Goal: Transaction & Acquisition: Purchase product/service

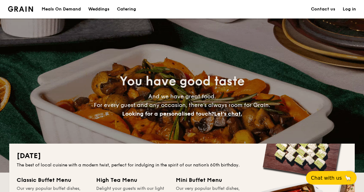
click at [56, 6] on div "Meals On Demand" at bounding box center [61, 9] width 39 height 19
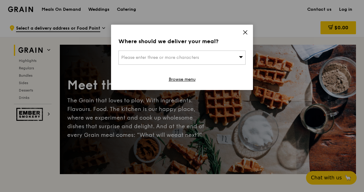
click at [134, 54] on div "Please enter three or more characters" at bounding box center [182, 58] width 127 height 14
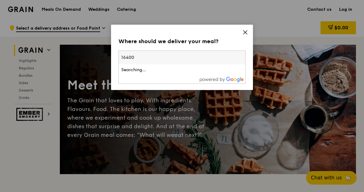
type input "164006"
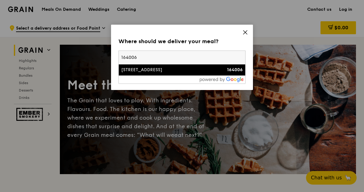
click at [163, 72] on div "[STREET_ADDRESS]" at bounding box center [166, 70] width 91 height 6
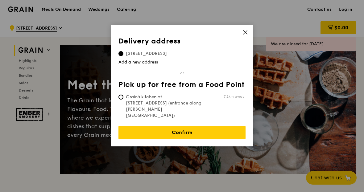
click at [245, 34] on icon at bounding box center [246, 33] width 6 height 6
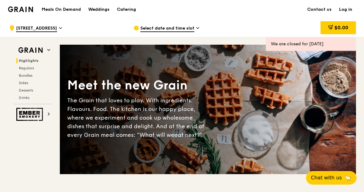
click at [193, 23] on div "Select date and time slot" at bounding box center [191, 28] width 115 height 19
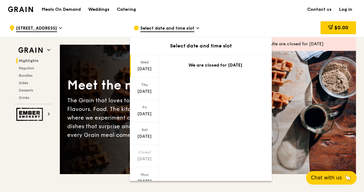
scroll to position [16, 0]
click at [145, 178] on div "[DATE]" at bounding box center [144, 179] width 29 height 23
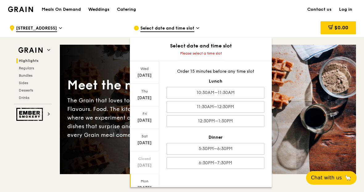
click at [192, 152] on div "5:30PM–6:30PM" at bounding box center [216, 149] width 98 height 12
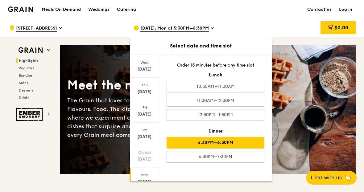
click at [215, 24] on div "[DATE], Mon at 5:30PM–6:30PM" at bounding box center [191, 28] width 115 height 19
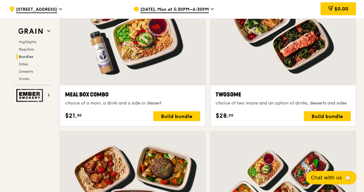
scroll to position [962, 0]
click at [341, 112] on div "Build bundle" at bounding box center [327, 116] width 47 height 10
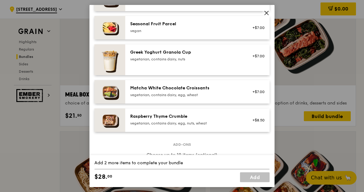
scroll to position [0, 0]
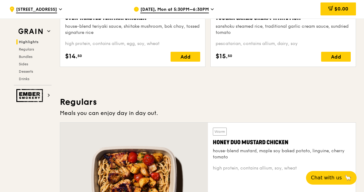
scroll to position [342, 0]
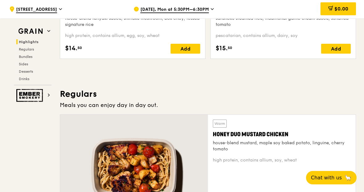
click at [192, 50] on div "Add" at bounding box center [186, 49] width 30 height 10
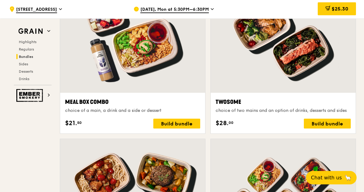
scroll to position [954, 0]
click at [341, 125] on div "Build bundle" at bounding box center [327, 124] width 47 height 10
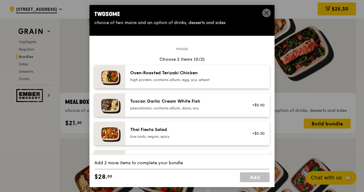
click at [254, 108] on div "+$0.50" at bounding box center [257, 105] width 16 height 5
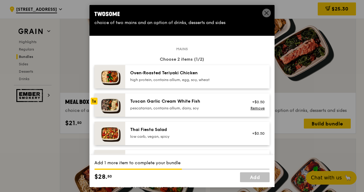
click at [118, 81] on img at bounding box center [109, 76] width 31 height 23
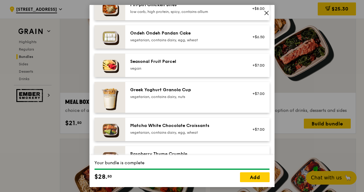
scroll to position [468, 0]
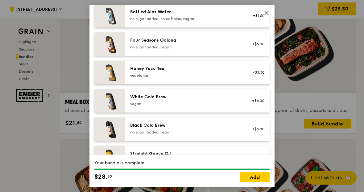
click at [260, 182] on link "Add" at bounding box center [255, 178] width 30 height 10
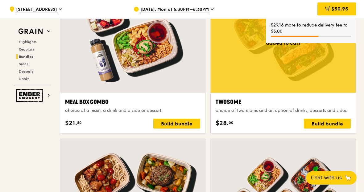
click at [342, 27] on div "$29.16 more to reduce delivery fee to $5.00" at bounding box center [311, 28] width 80 height 12
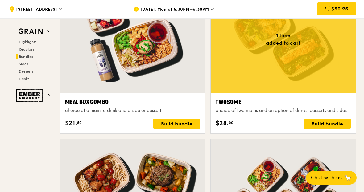
click at [345, 7] on span "$50.95" at bounding box center [340, 9] width 17 height 6
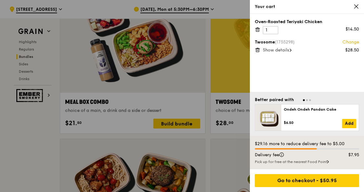
click at [257, 30] on icon at bounding box center [258, 30] width 6 height 6
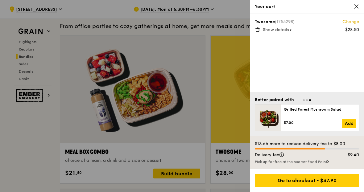
scroll to position [904, 0]
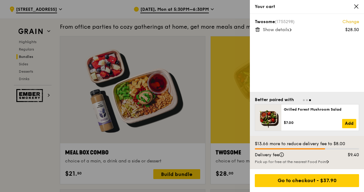
click at [358, 187] on div "Go to checkout - $37.90" at bounding box center [307, 180] width 104 height 13
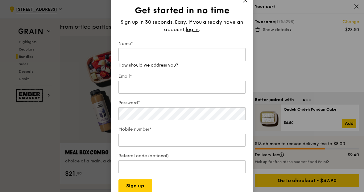
click at [245, 3] on icon at bounding box center [246, 1] width 6 height 6
